Goal: Information Seeking & Learning: Learn about a topic

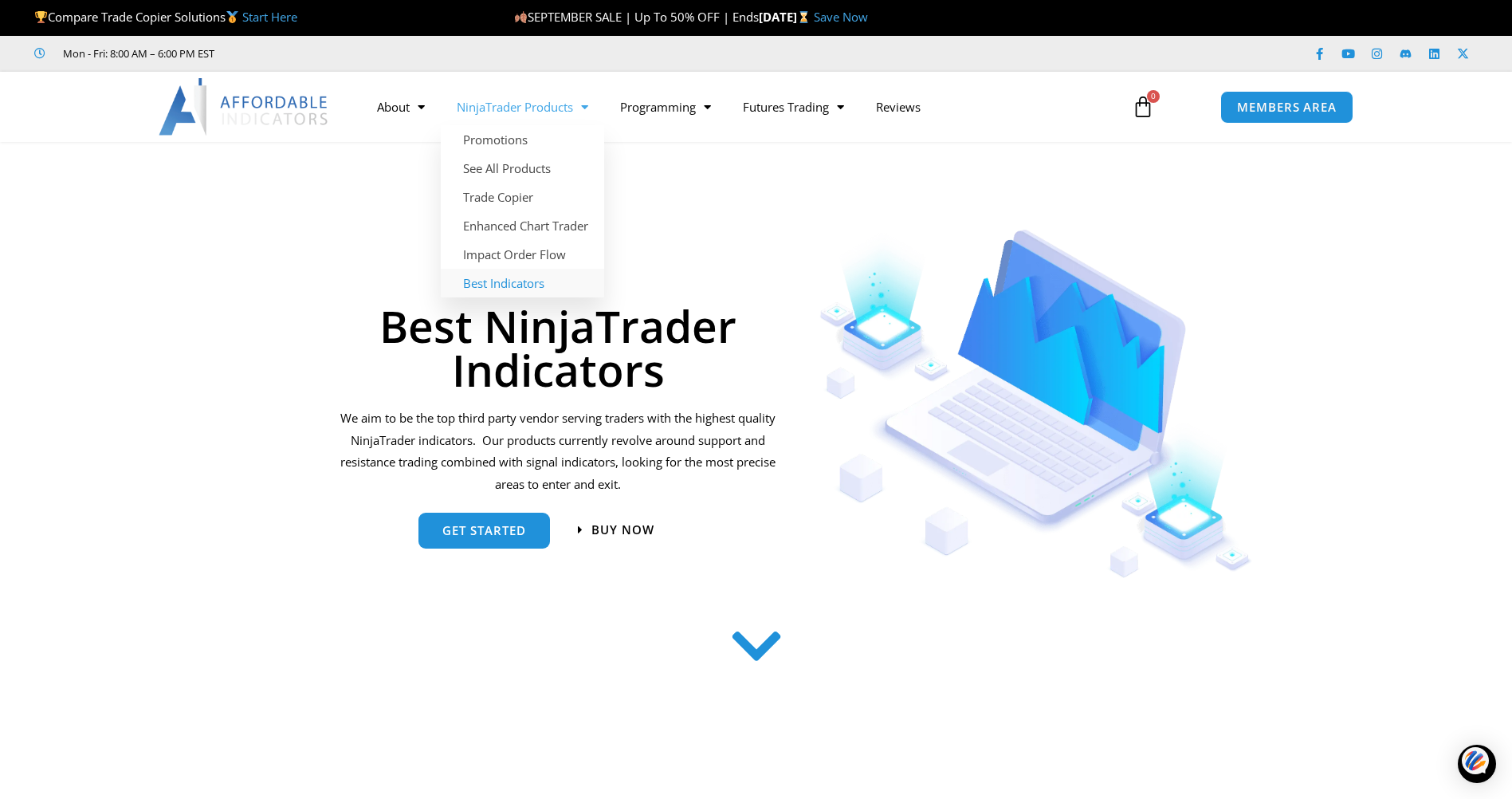
click at [493, 284] on link "Best Indicators" at bounding box center [522, 283] width 164 height 28
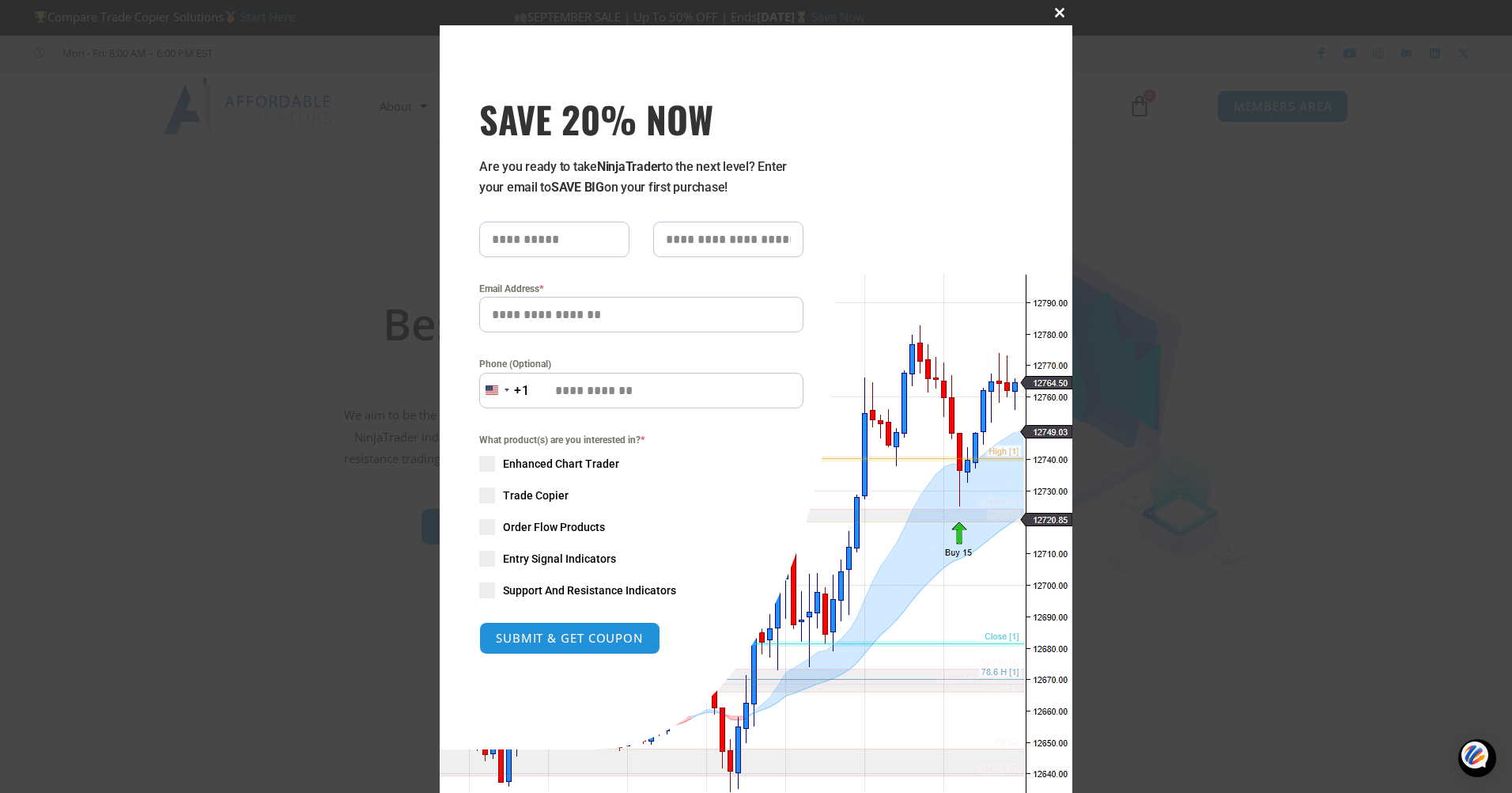
click at [1055, 12] on span "SAVE 20% NOW popup" at bounding box center [1060, 12] width 26 height 9
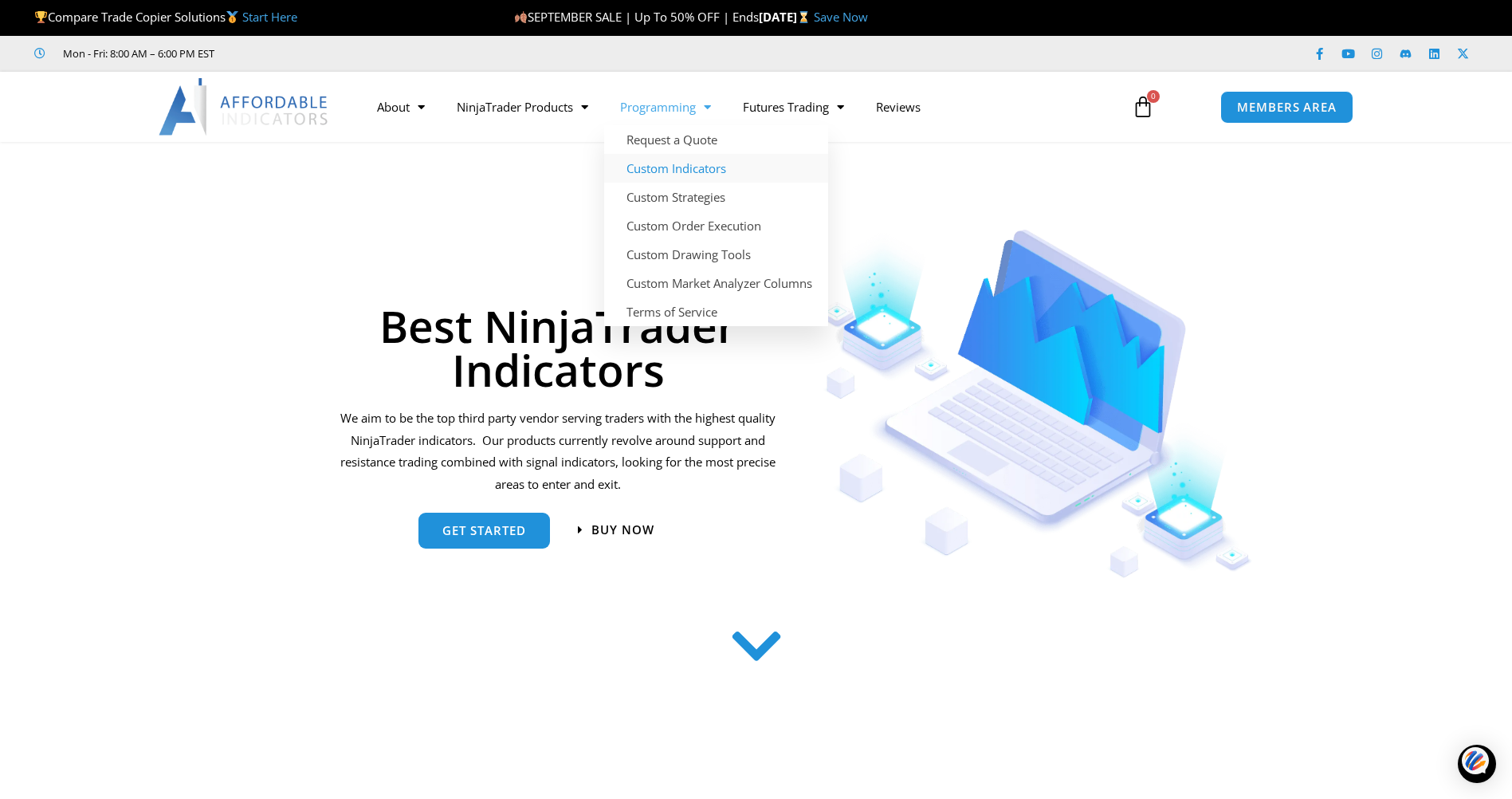
click at [668, 169] on link "Custom Indicators" at bounding box center [716, 167] width 224 height 28
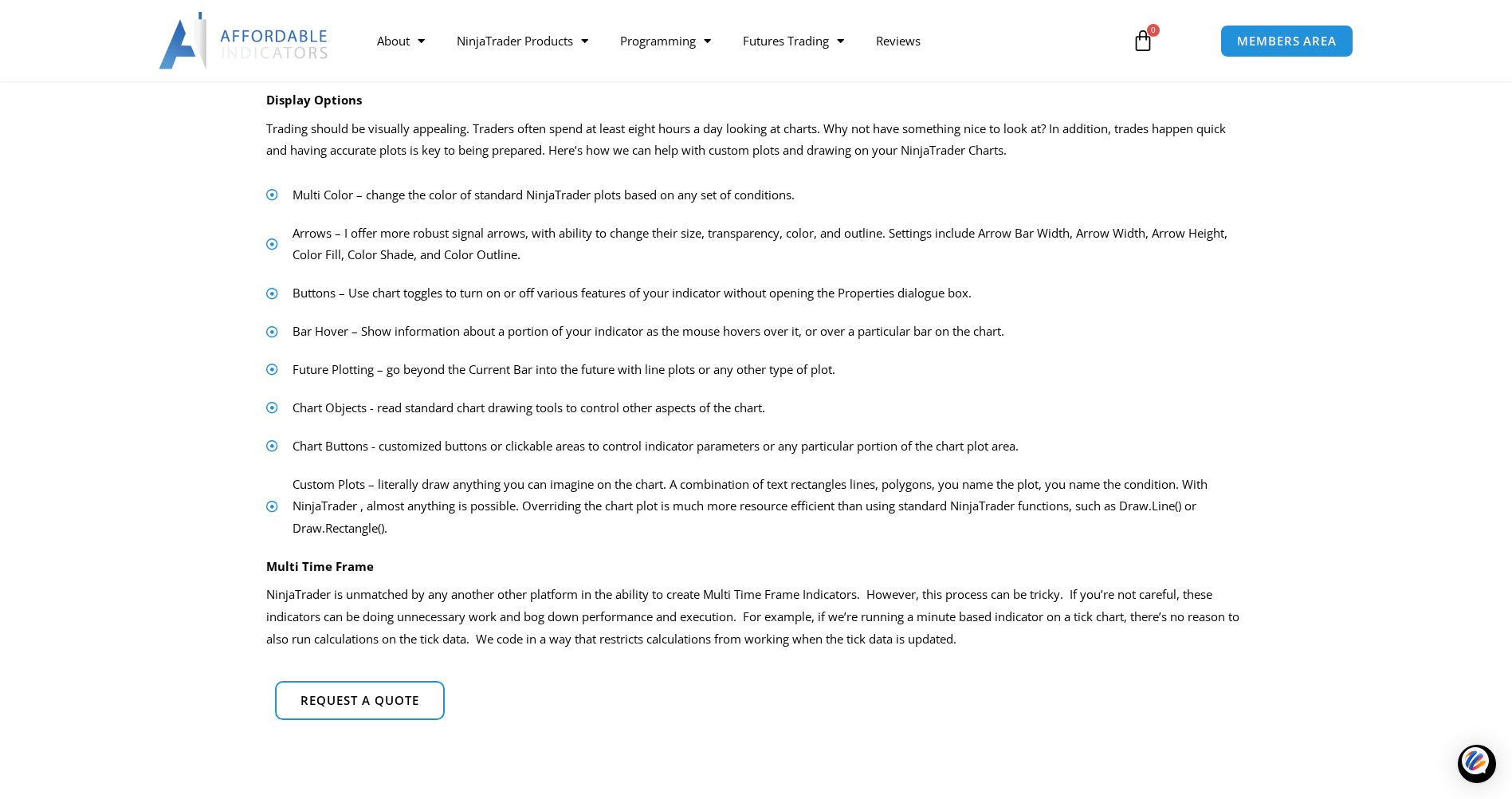
scroll to position [717, 0]
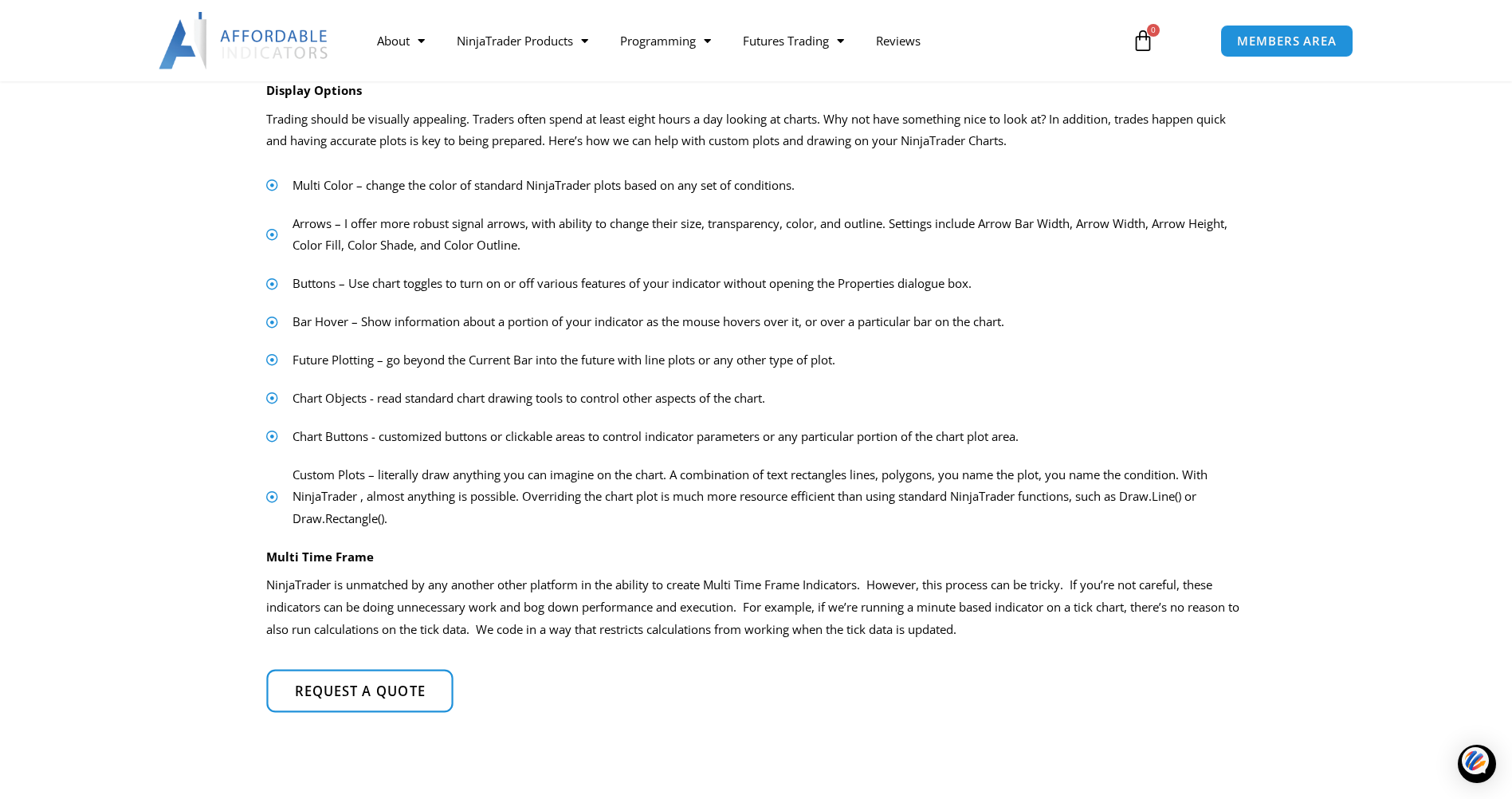
click at [342, 689] on span "Request a quote" at bounding box center [359, 691] width 131 height 14
